Goal: Information Seeking & Learning: Learn about a topic

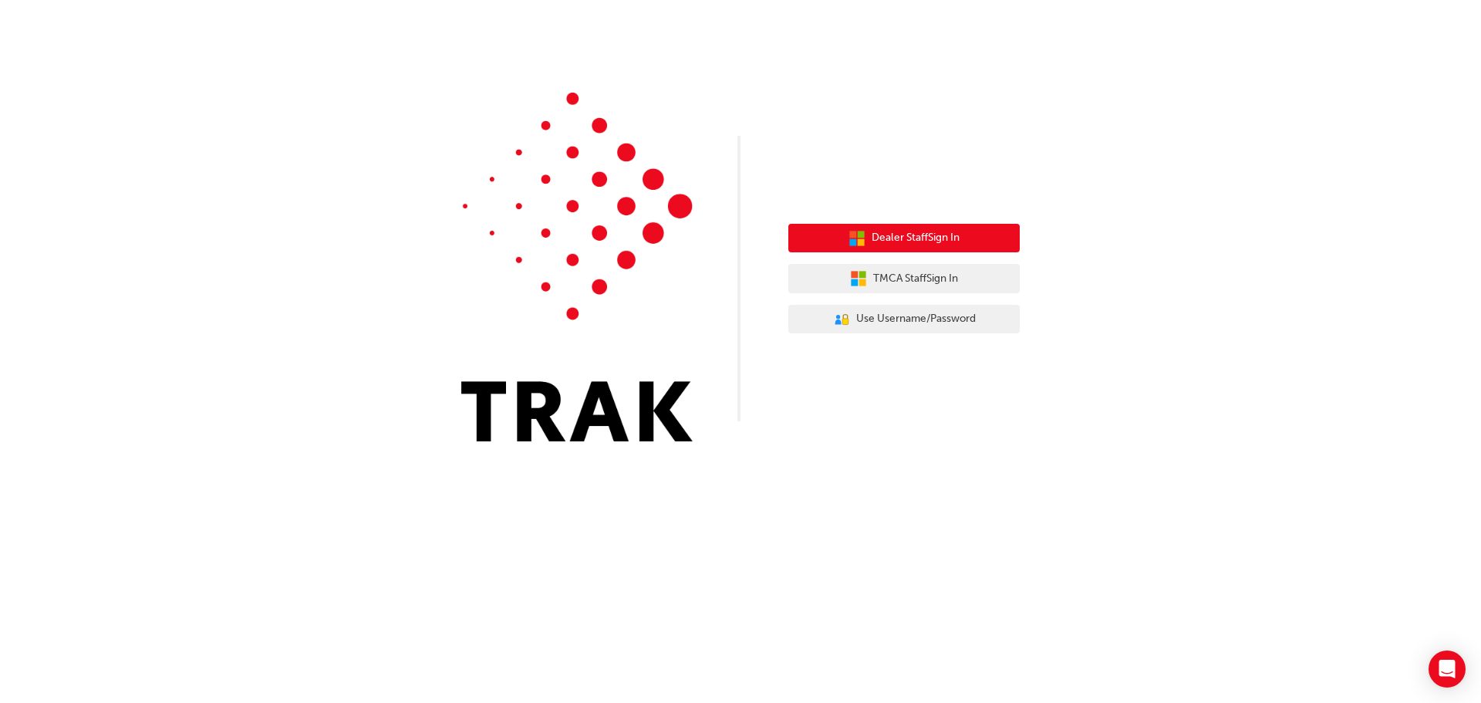
click at [886, 234] on span "Dealer Staff Sign In" at bounding box center [915, 238] width 88 height 18
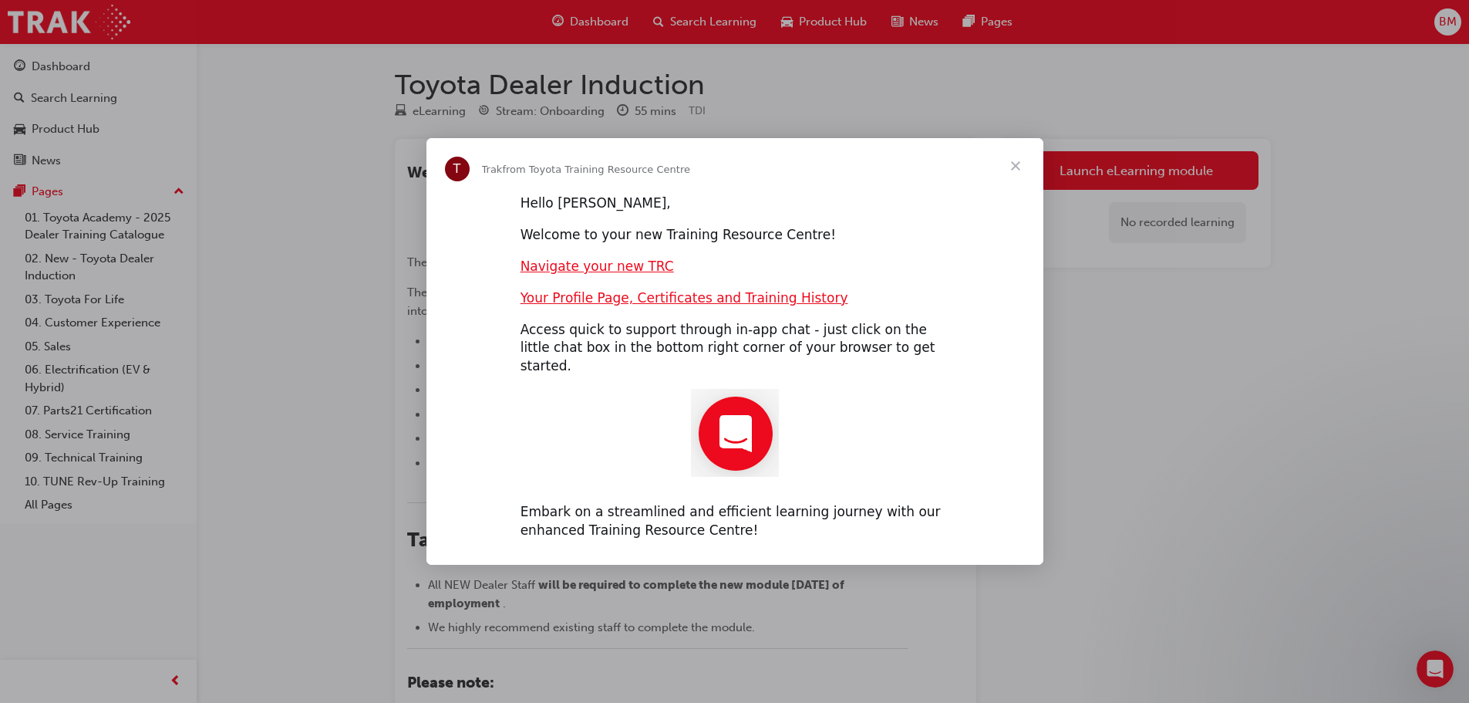
click at [1015, 170] on span "Close" at bounding box center [1016, 166] width 56 height 56
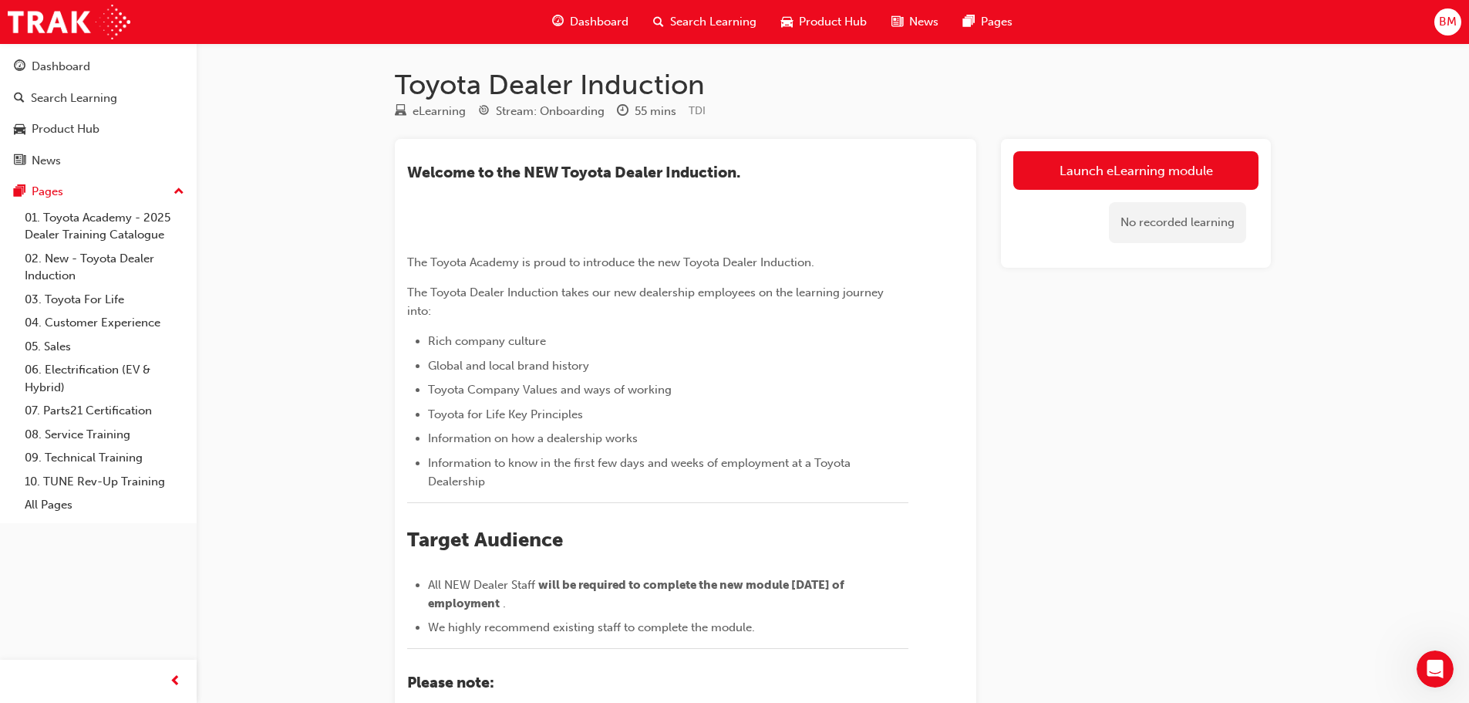
drag, startPoint x: 815, startPoint y: 598, endPoint x: 783, endPoint y: 430, distance: 171.2
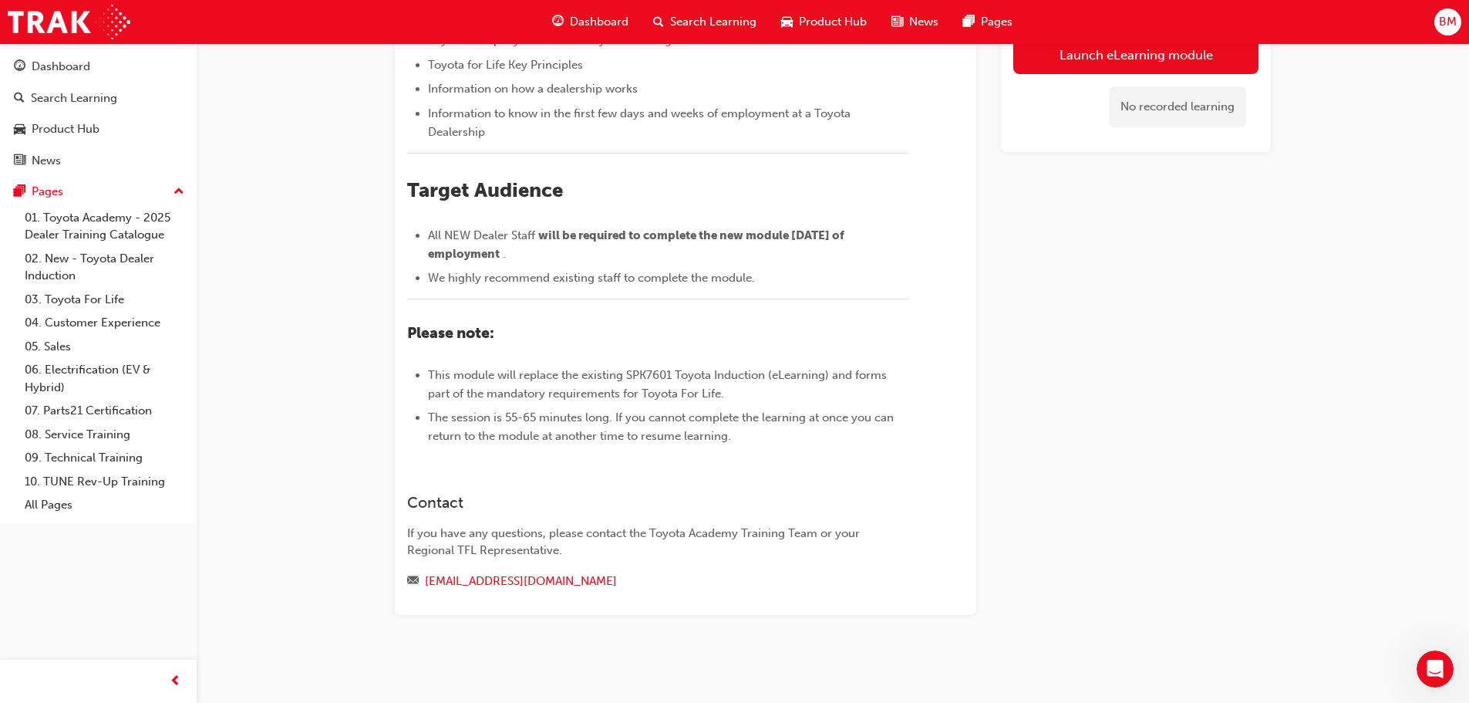
drag, startPoint x: 807, startPoint y: 516, endPoint x: 817, endPoint y: 631, distance: 115.3
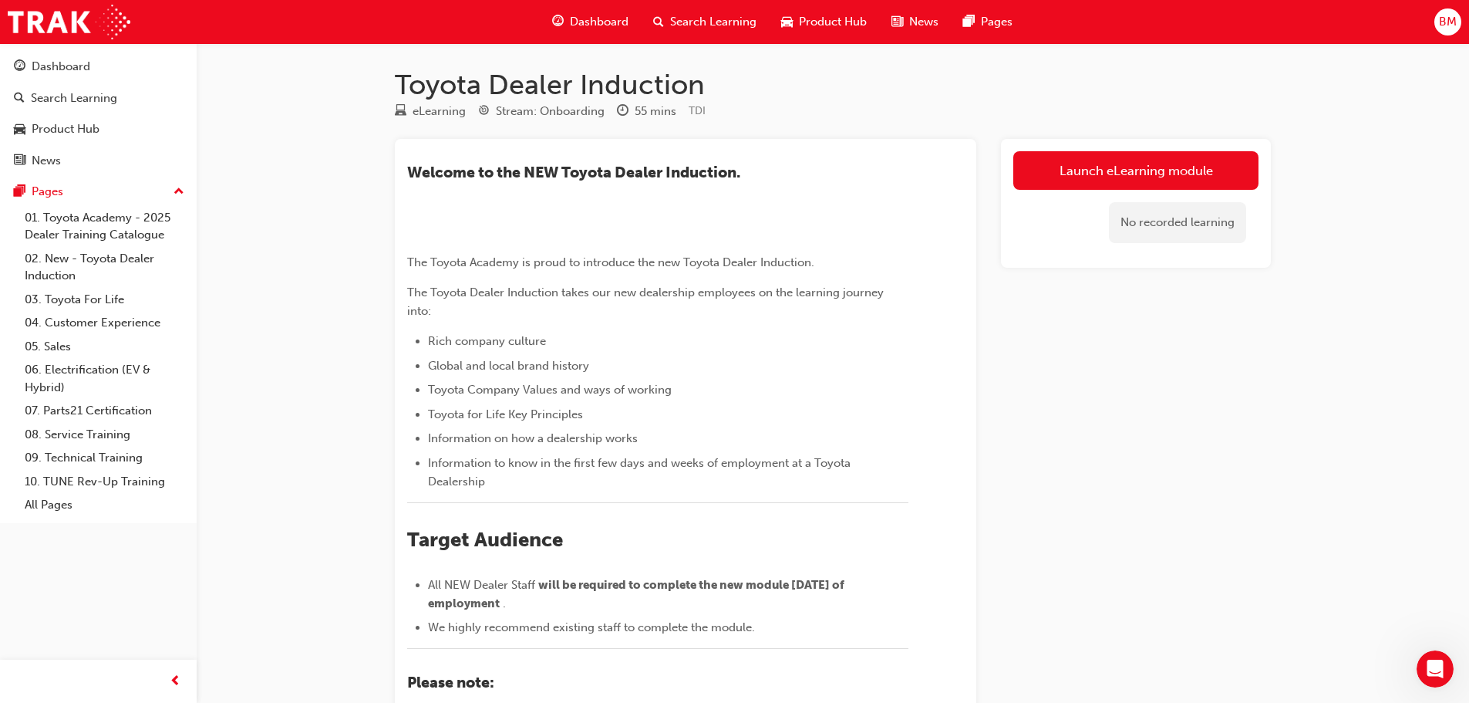
drag, startPoint x: 800, startPoint y: 510, endPoint x: 797, endPoint y: 409, distance: 101.1
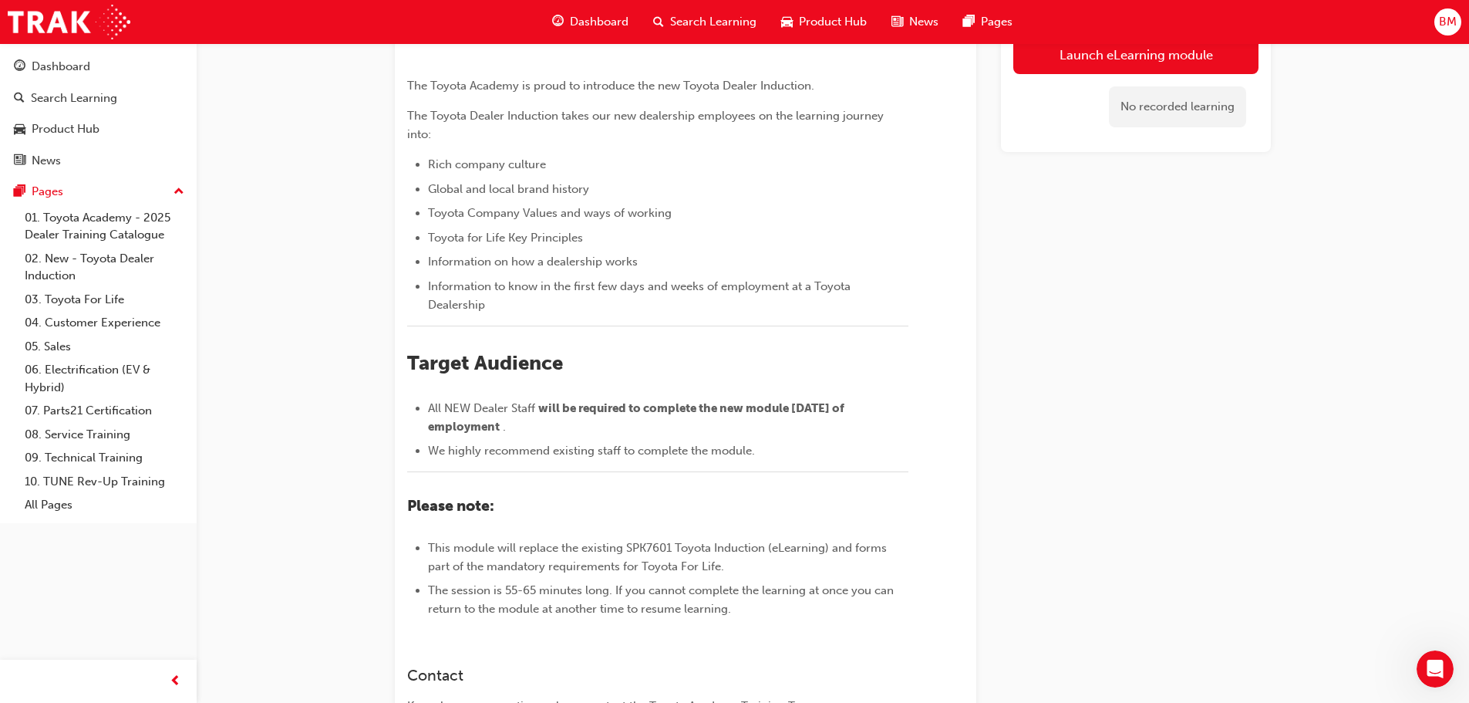
drag, startPoint x: 848, startPoint y: 580, endPoint x: 846, endPoint y: 649, distance: 69.4
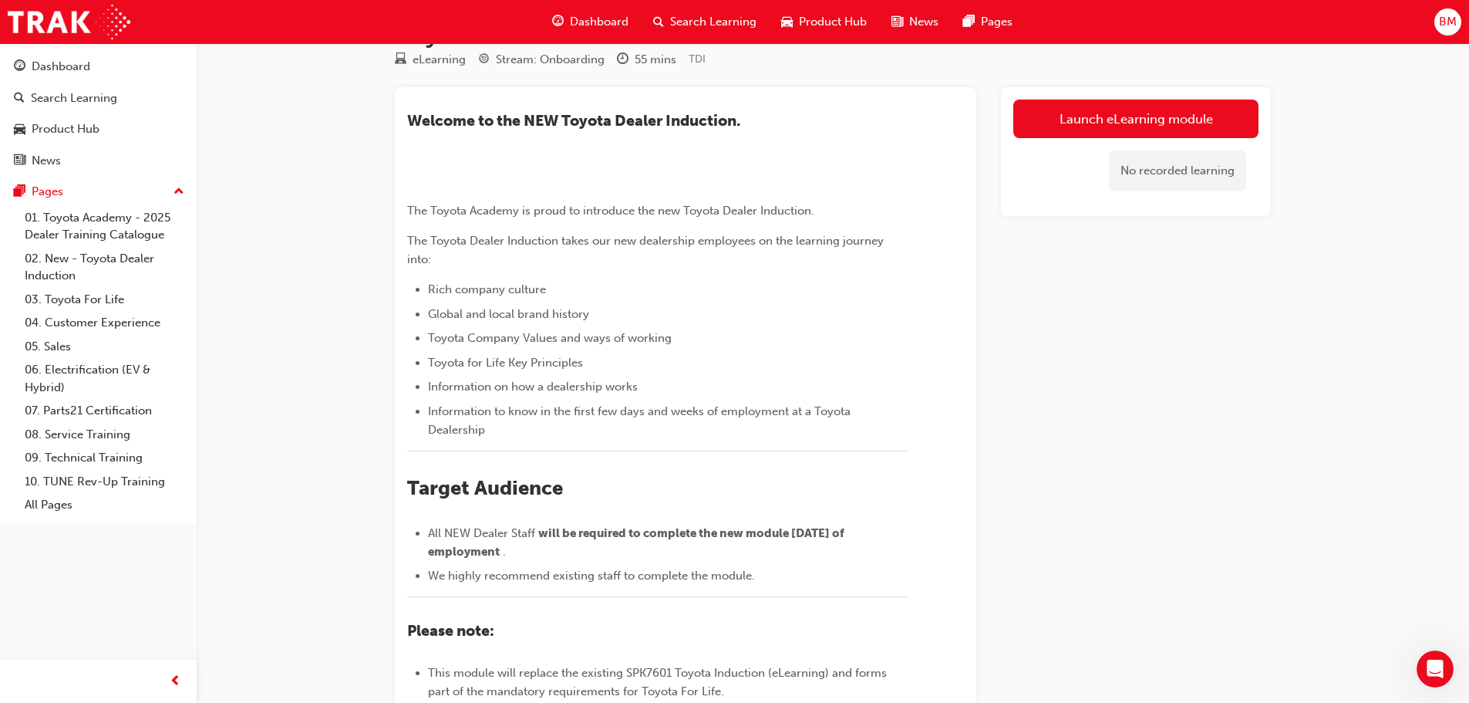
drag, startPoint x: 708, startPoint y: 547, endPoint x: 685, endPoint y: 461, distance: 88.7
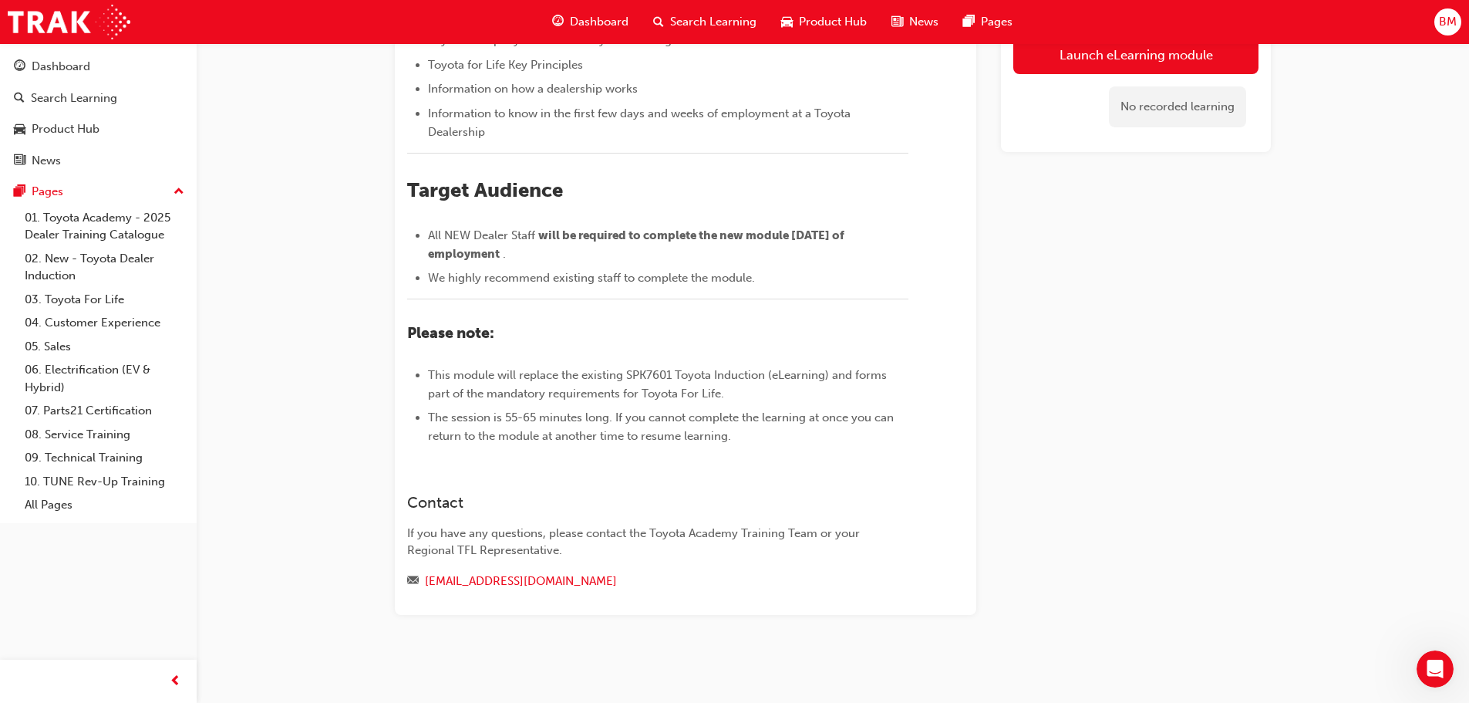
drag, startPoint x: 719, startPoint y: 534, endPoint x: 735, endPoint y: 634, distance: 101.5
drag, startPoint x: 762, startPoint y: 544, endPoint x: 750, endPoint y: 484, distance: 60.5
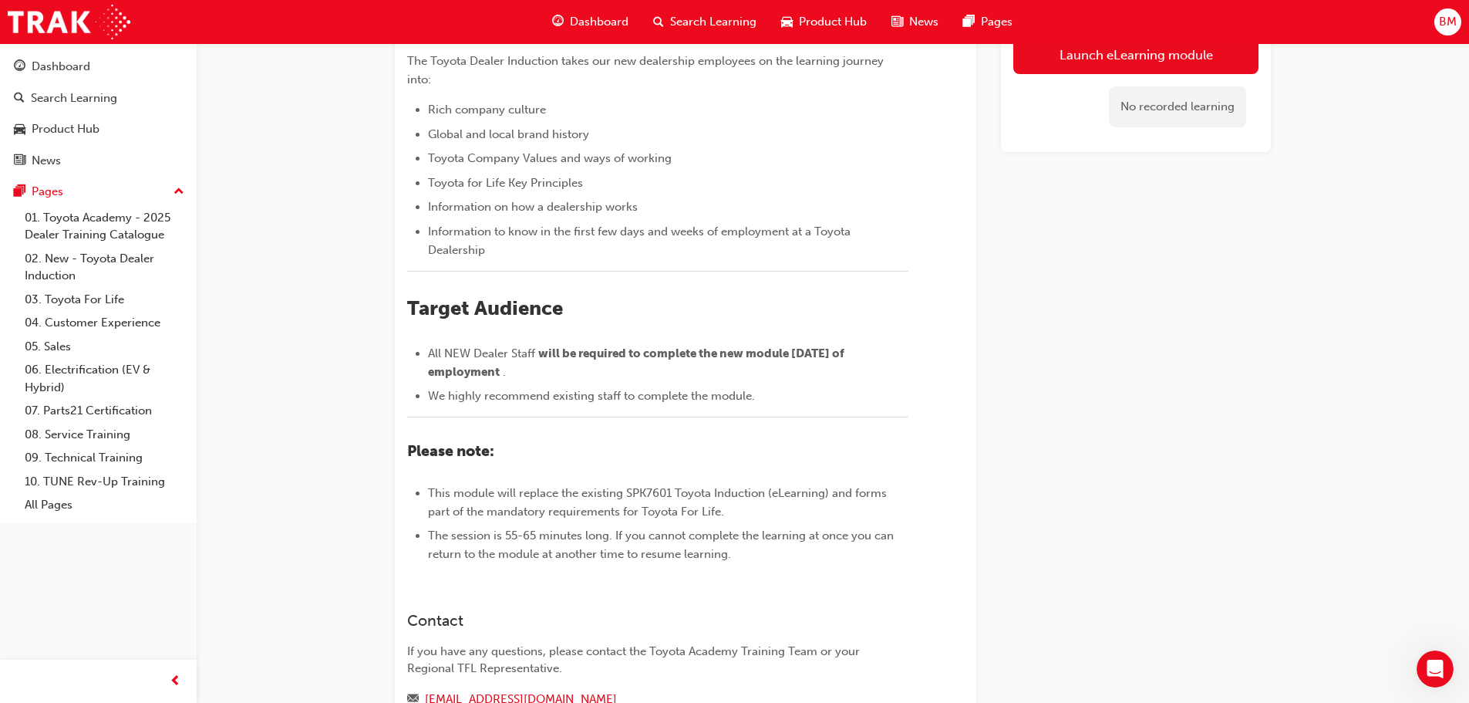
scroll to position [532, 0]
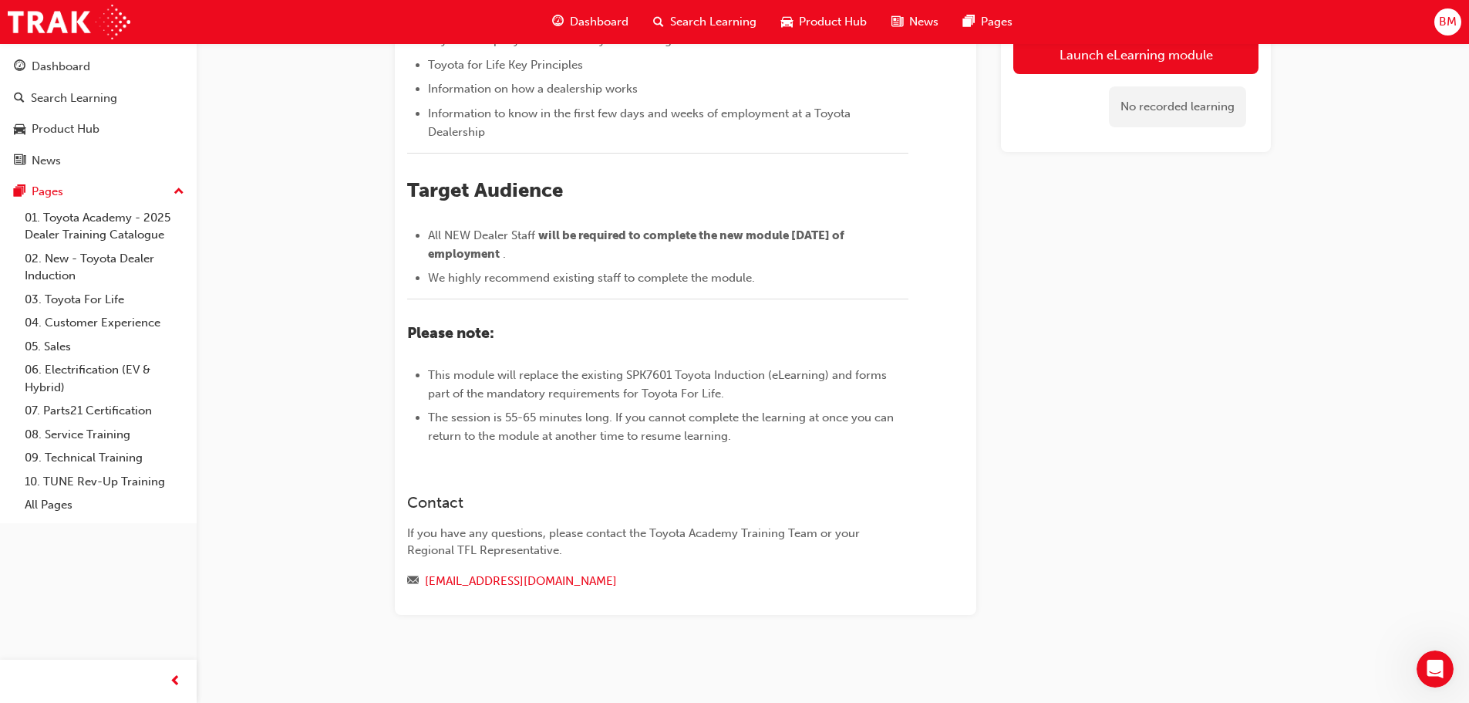
drag, startPoint x: 771, startPoint y: 580, endPoint x: 751, endPoint y: 553, distance: 33.6
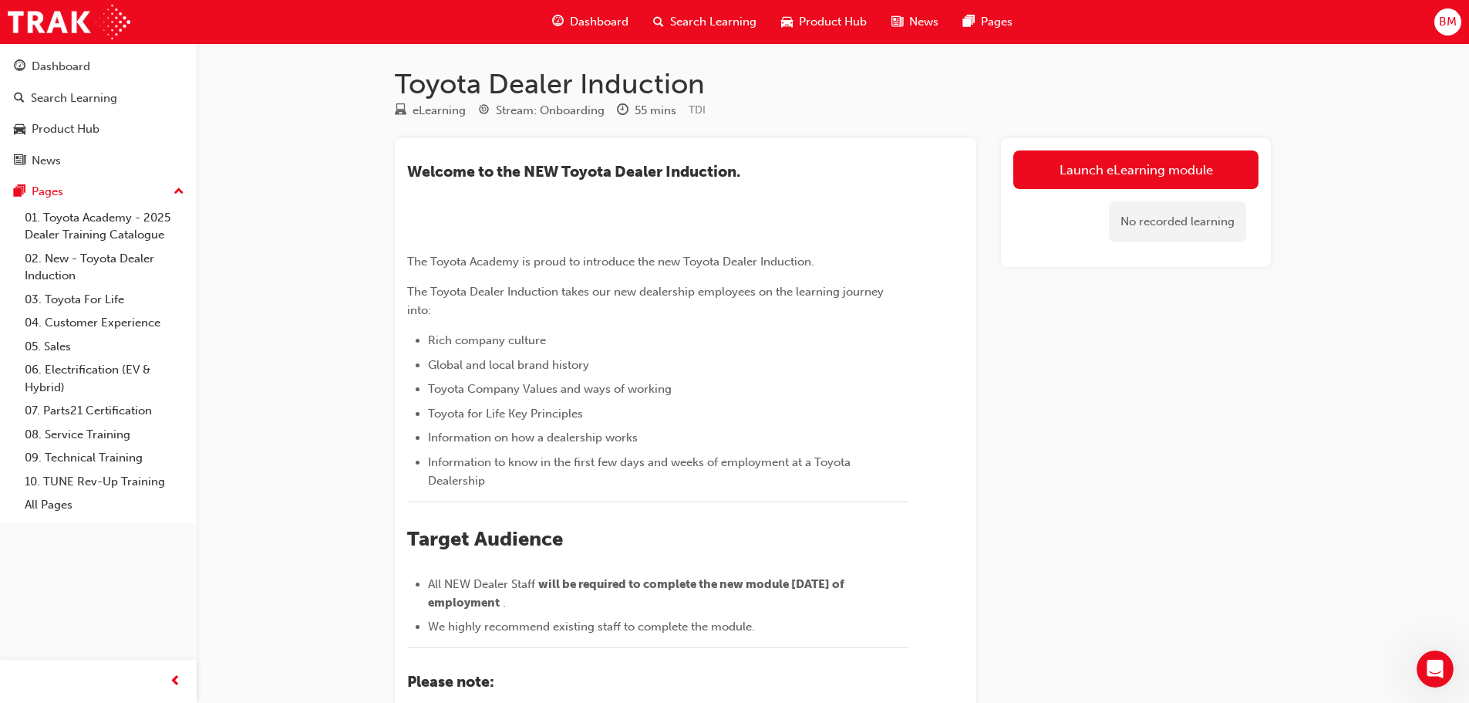
drag, startPoint x: 965, startPoint y: 536, endPoint x: 932, endPoint y: 382, distance: 157.2
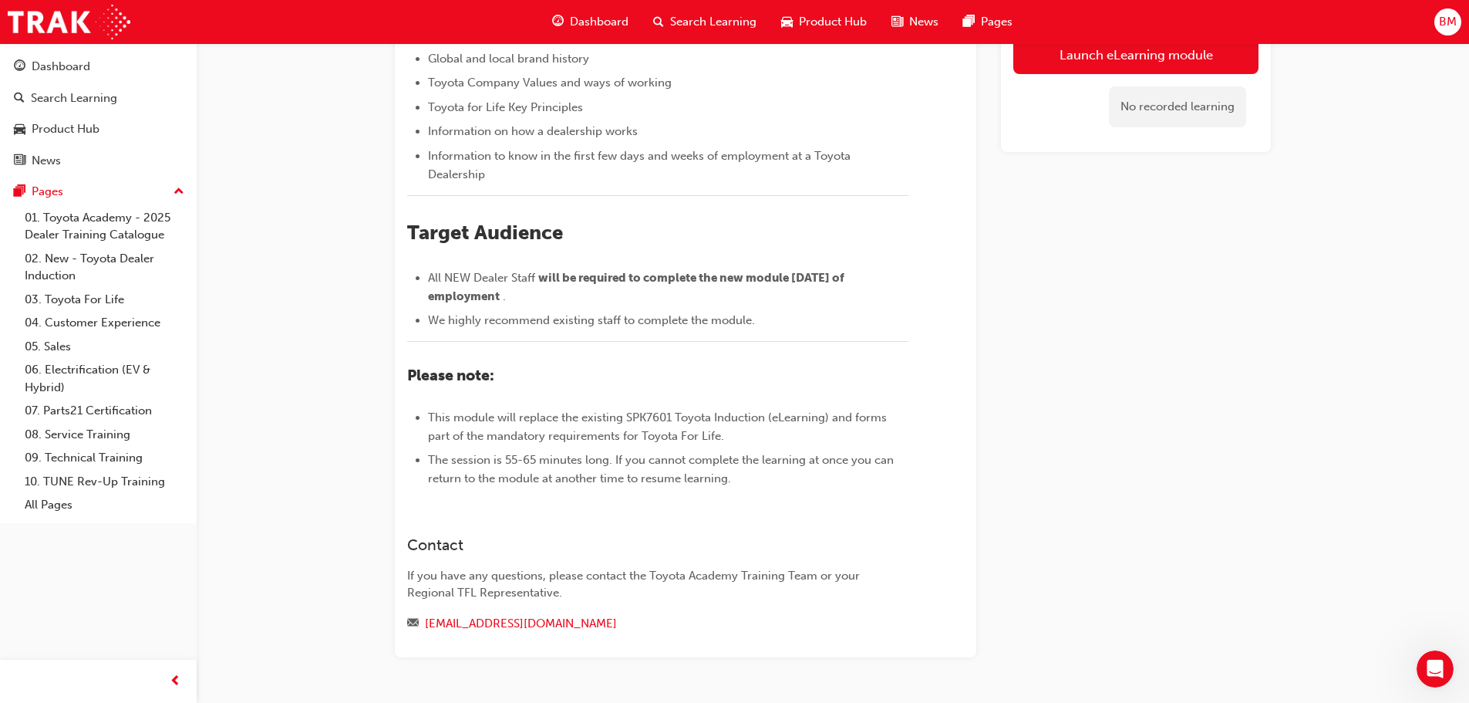
scroll to position [308, 0]
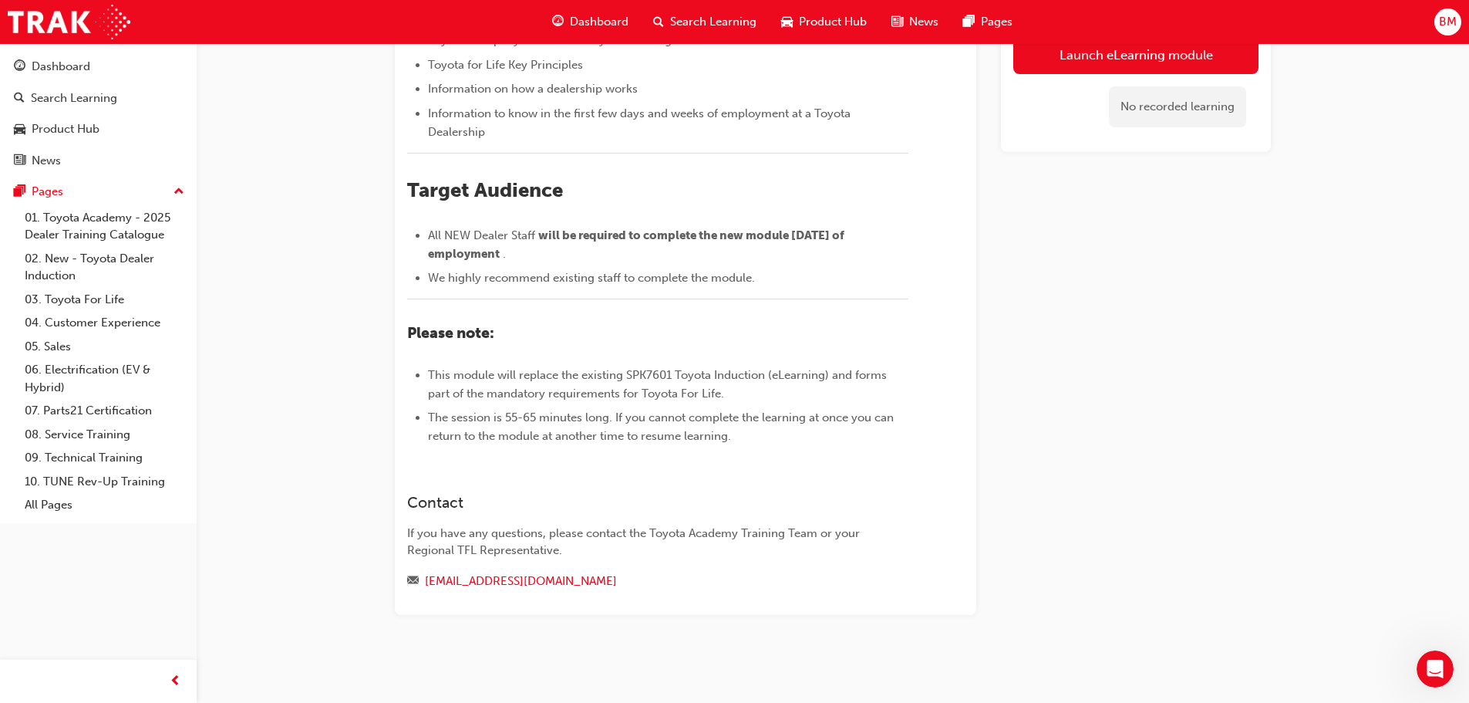
drag, startPoint x: 1026, startPoint y: 497, endPoint x: 1026, endPoint y: 598, distance: 101.0
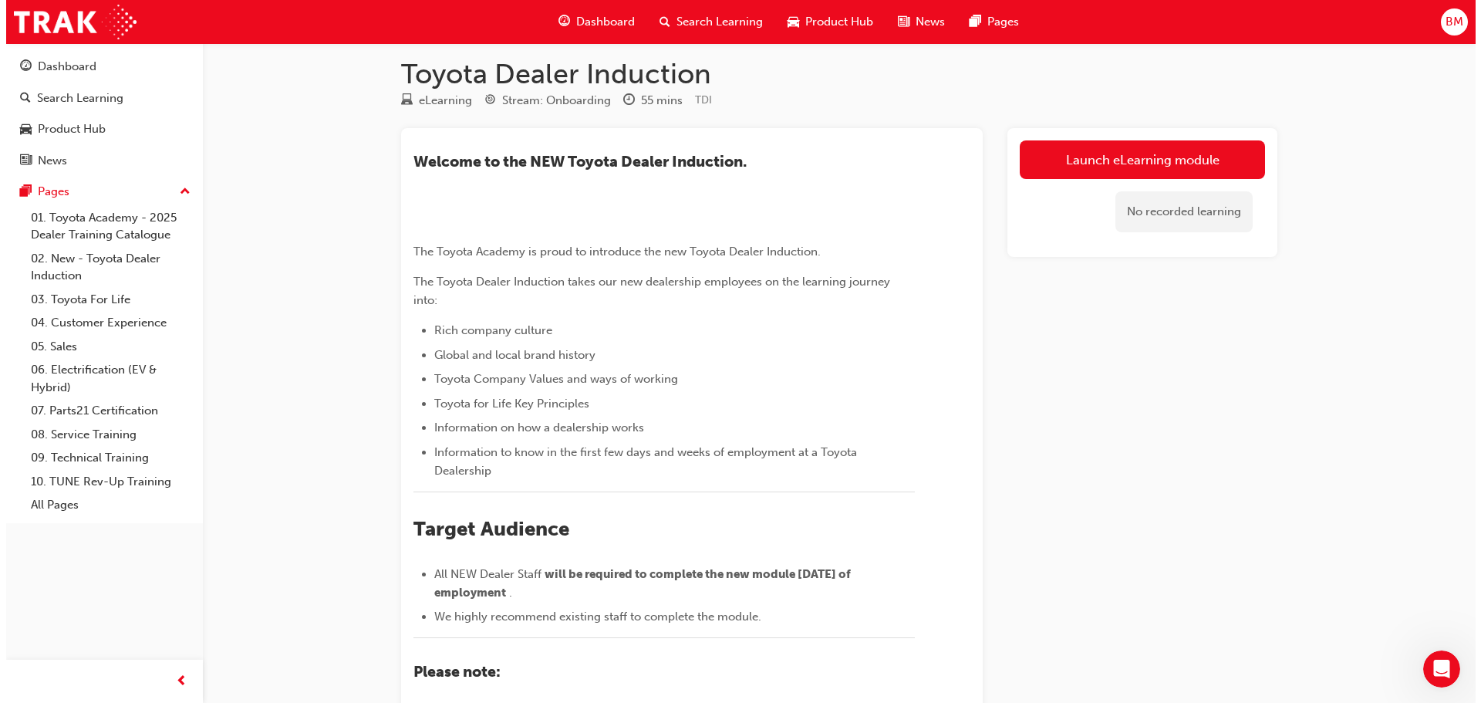
scroll to position [0, 0]
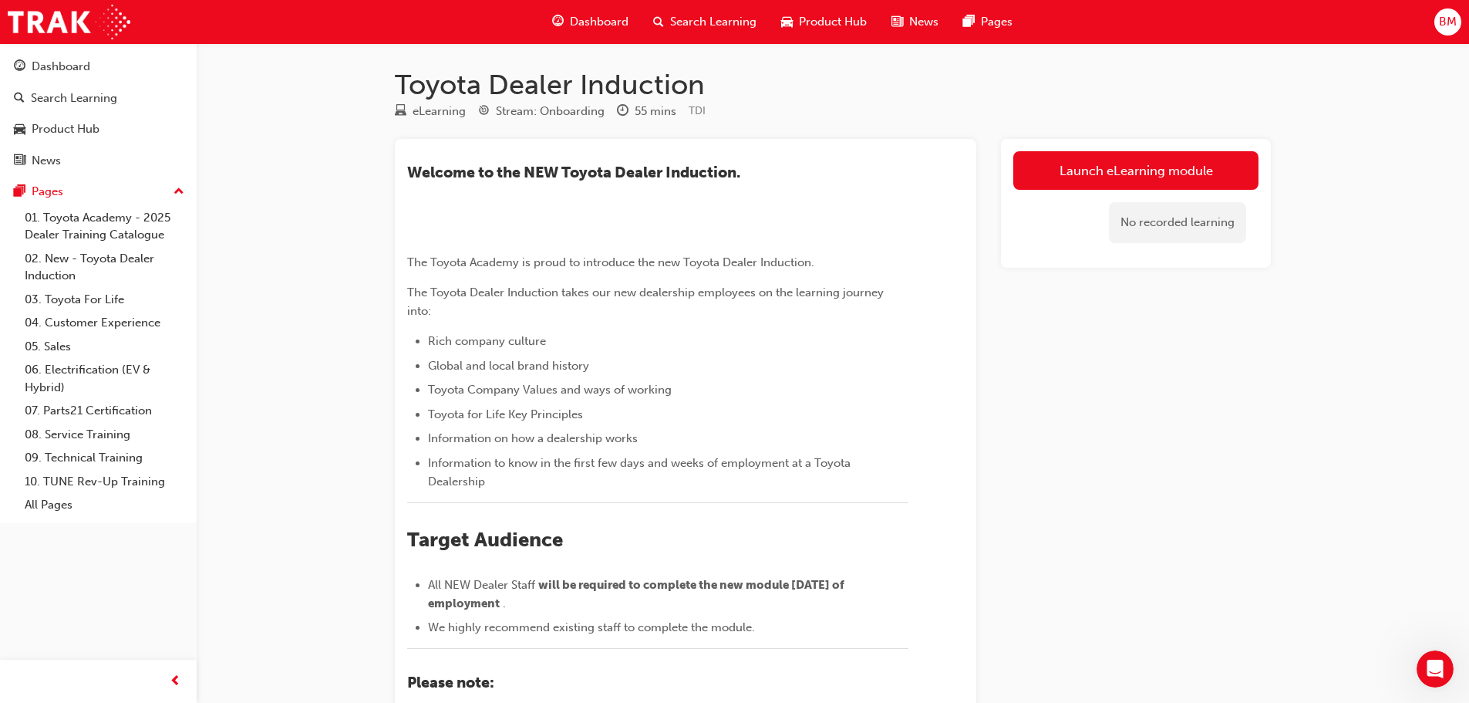
drag, startPoint x: 1029, startPoint y: 616, endPoint x: 997, endPoint y: 419, distance: 200.1
click at [1068, 168] on link "Launch eLearning module" at bounding box center [1135, 170] width 245 height 39
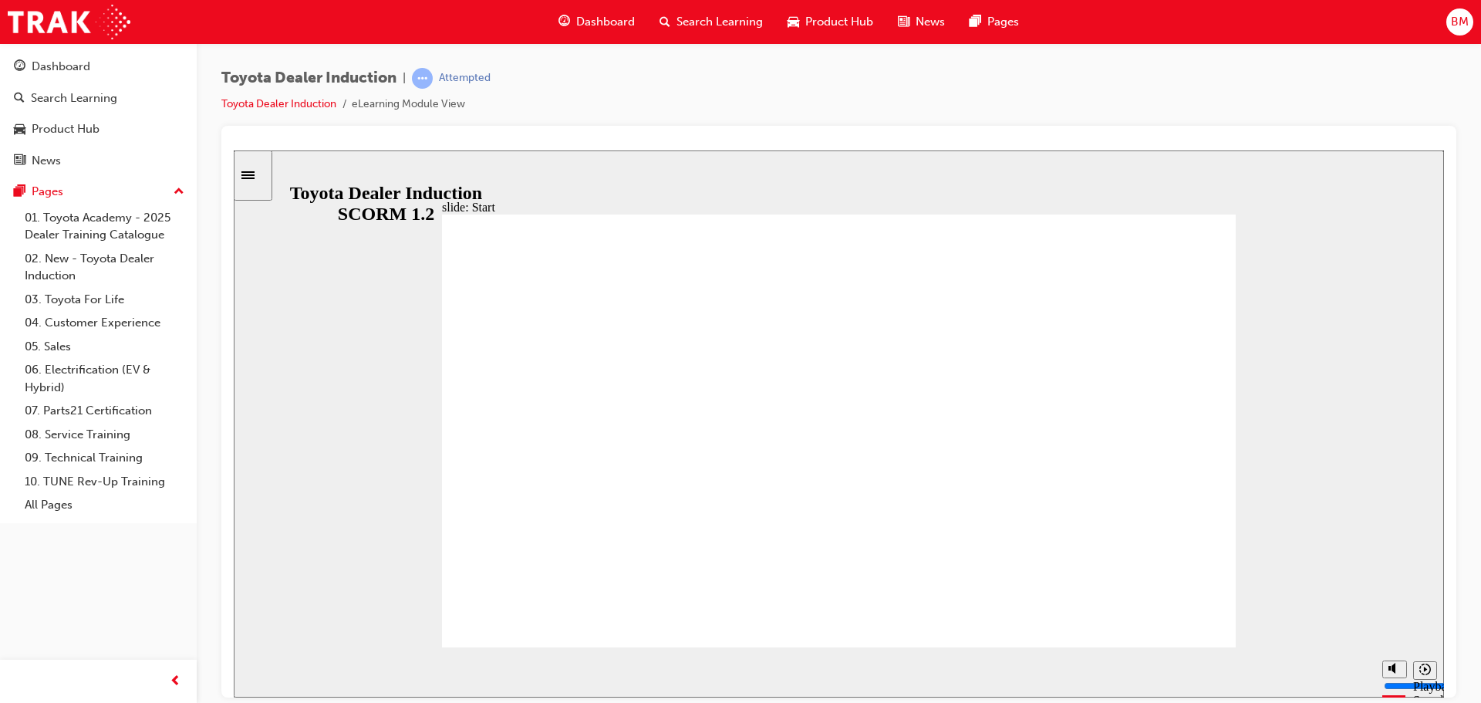
type input "41300"
